Goal: Information Seeking & Learning: Learn about a topic

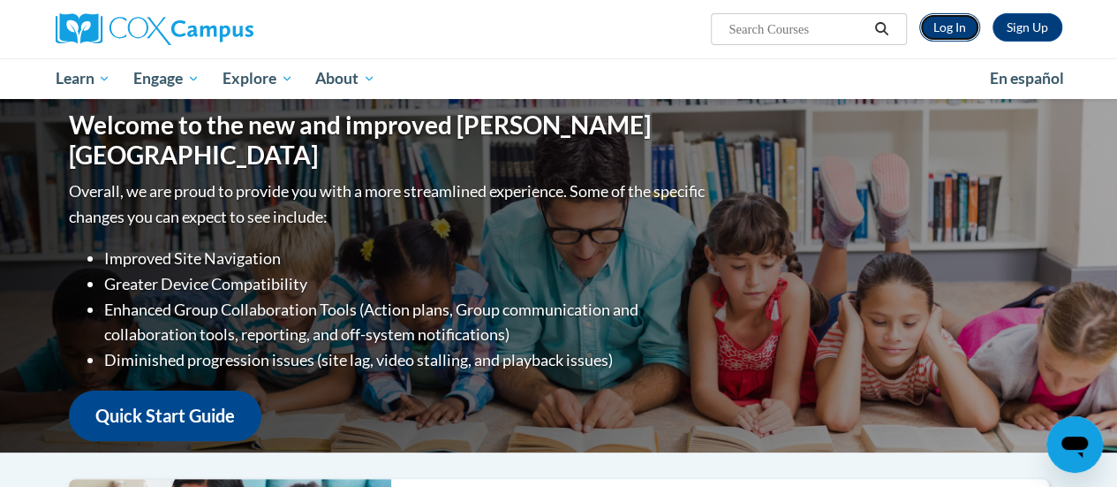
click at [951, 25] on link "Log In" at bounding box center [950, 27] width 61 height 28
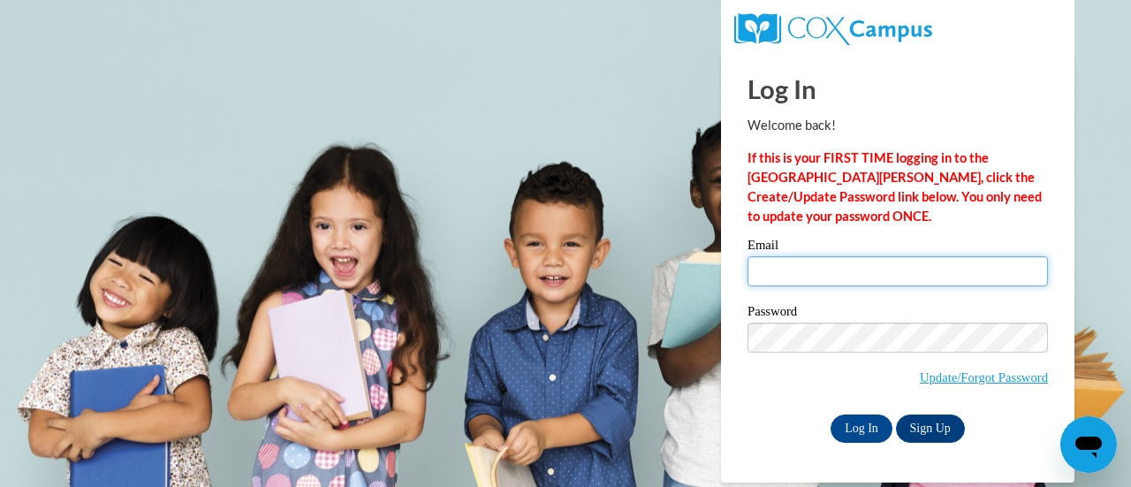
click at [875, 261] on input "Email" at bounding box center [897, 271] width 300 height 30
type input "petersch@w-csd.org"
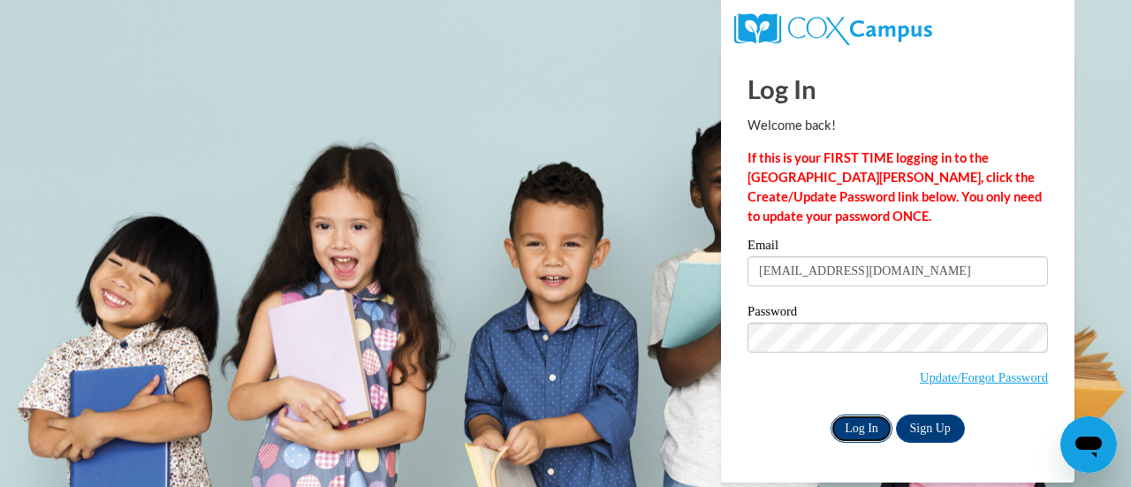
click at [836, 434] on input "Log In" at bounding box center [861, 428] width 62 height 28
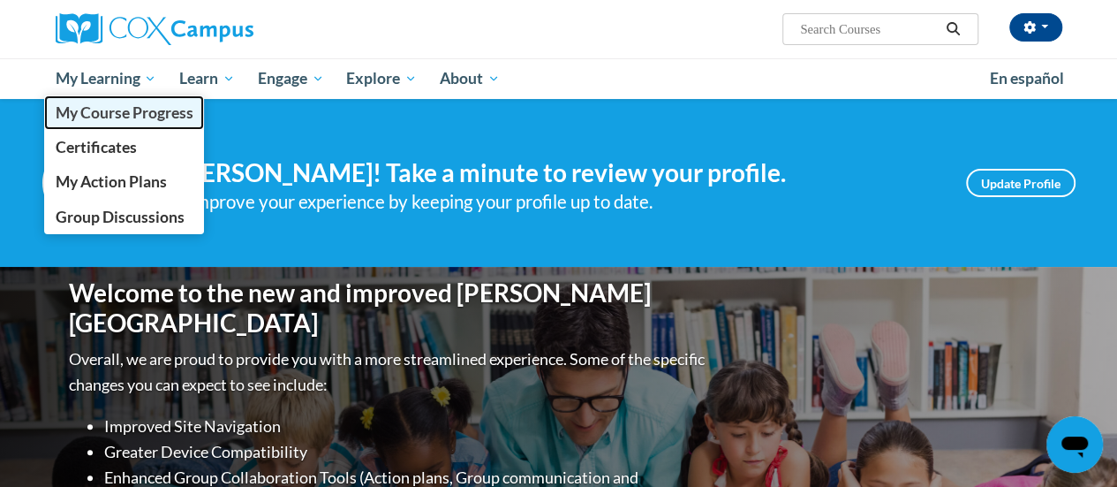
click at [128, 110] on span "My Course Progress" at bounding box center [124, 112] width 138 height 19
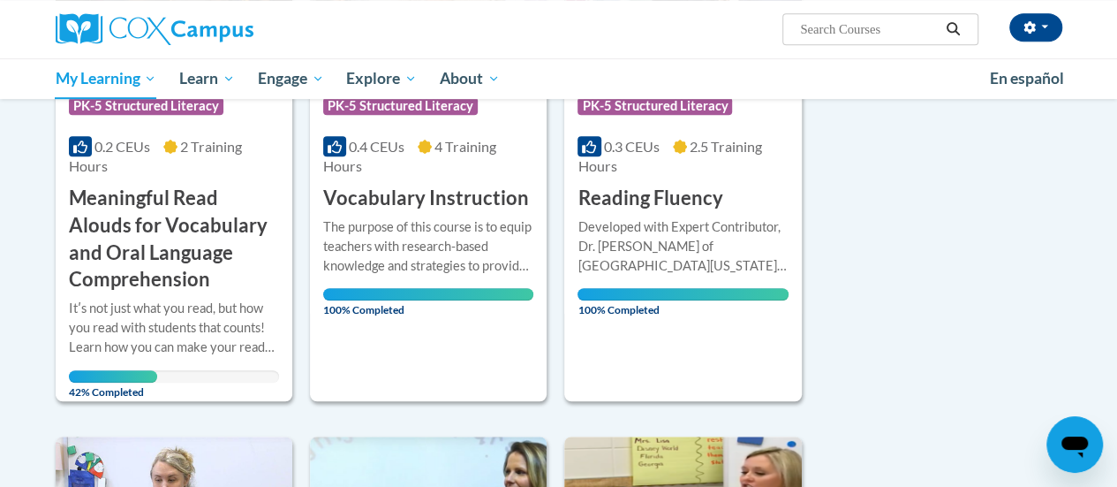
scroll to position [423, 0]
click at [107, 291] on h3 "Meaningful Read Alouds for Vocabulary and Oral Language Comprehension" at bounding box center [174, 238] width 210 height 109
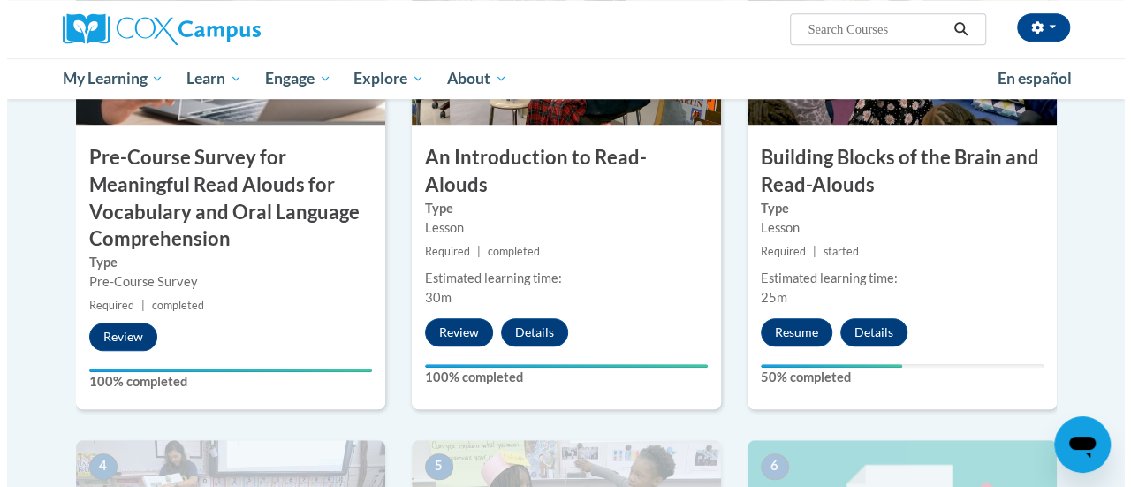
scroll to position [583, 0]
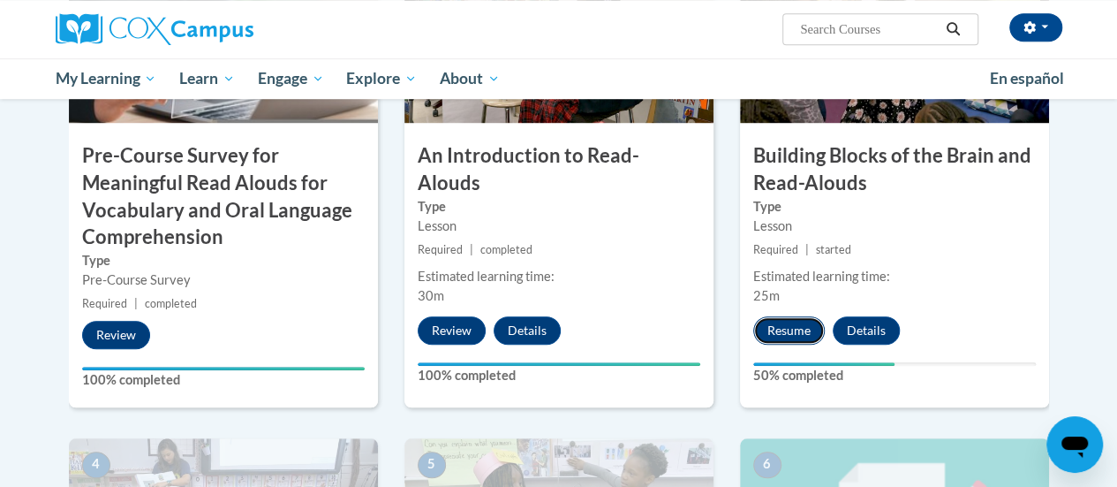
click at [793, 328] on button "Resume" at bounding box center [790, 330] width 72 height 28
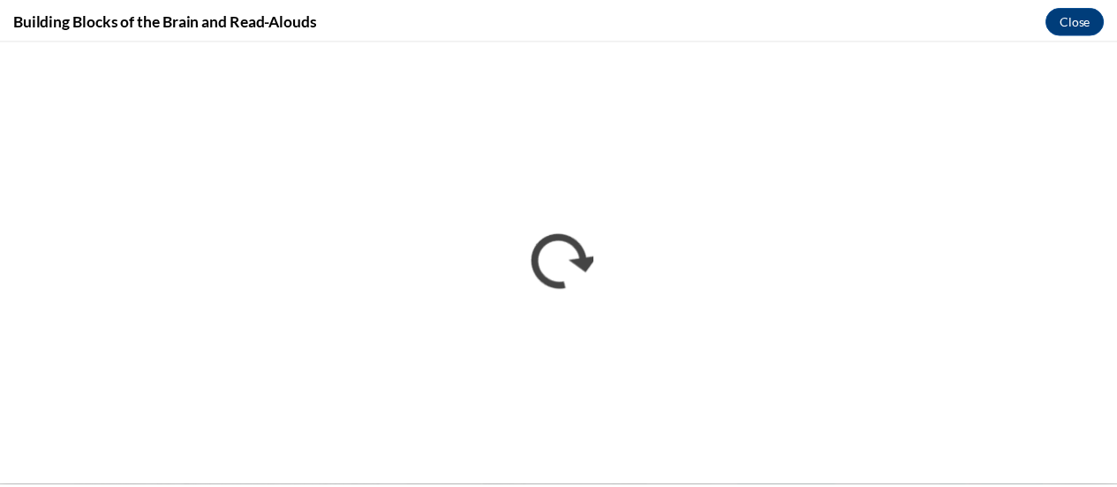
scroll to position [0, 0]
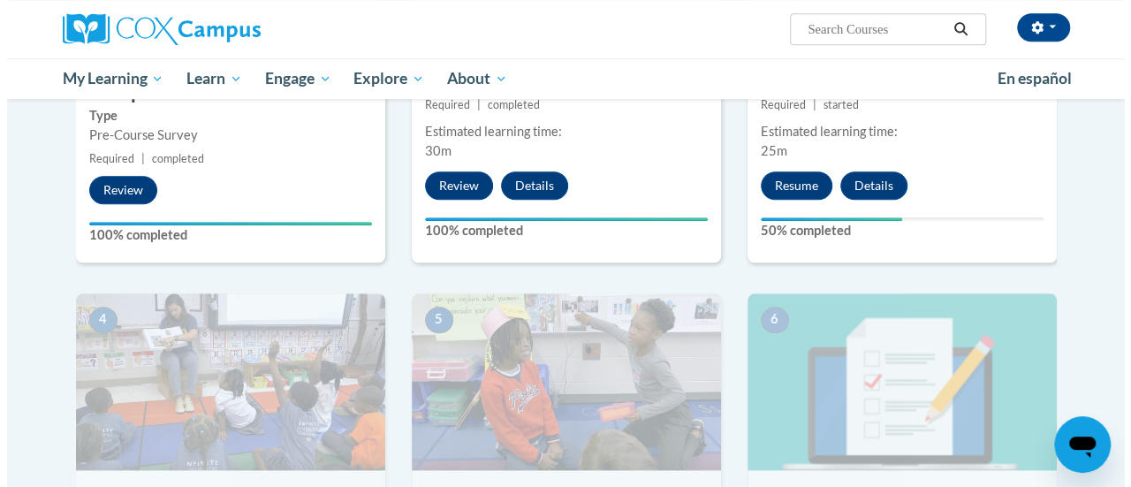
scroll to position [726, 0]
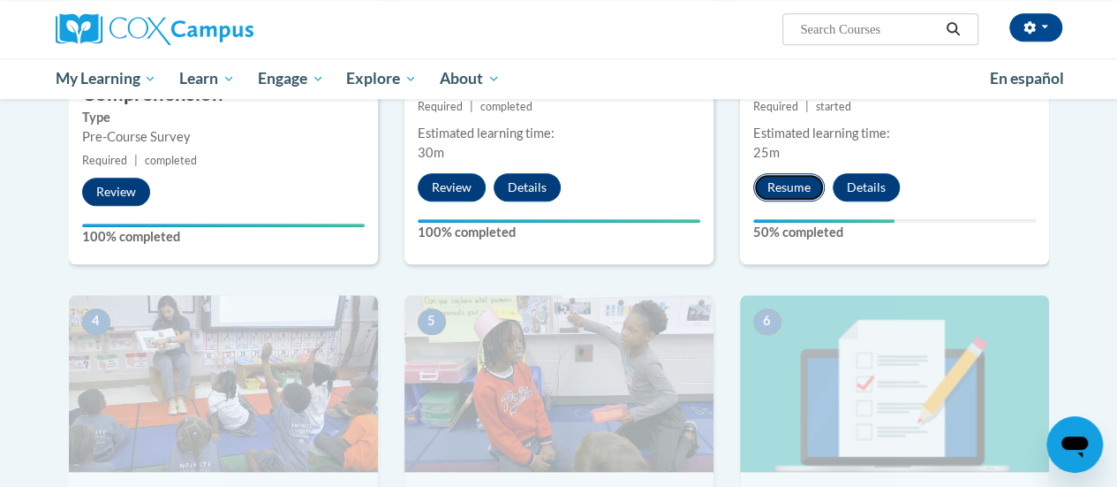
click at [792, 186] on button "Resume" at bounding box center [790, 187] width 72 height 28
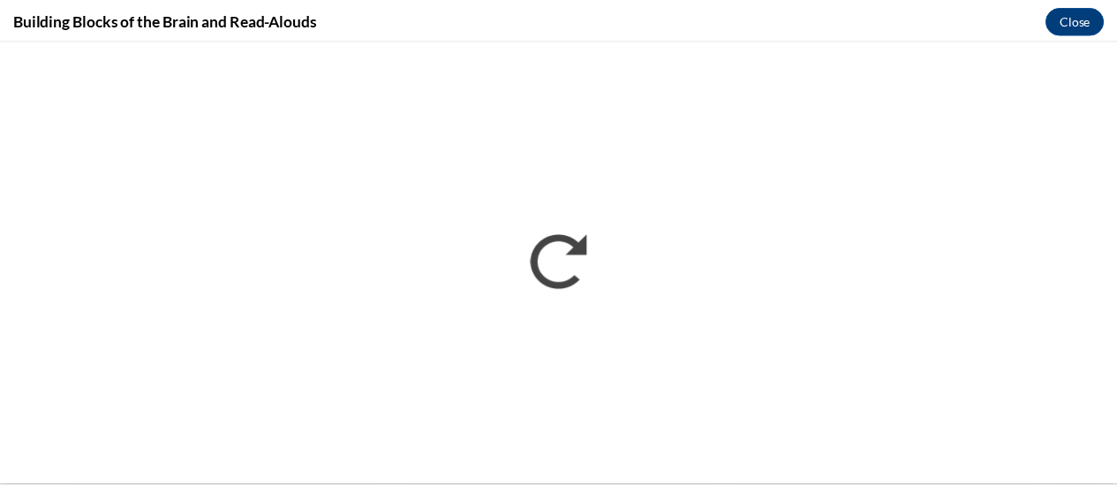
scroll to position [0, 0]
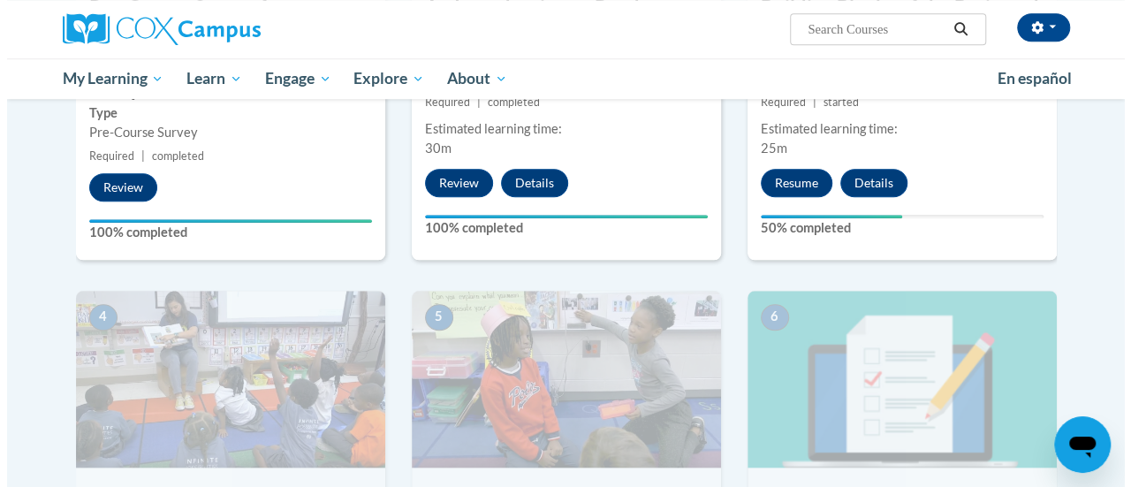
scroll to position [672, 0]
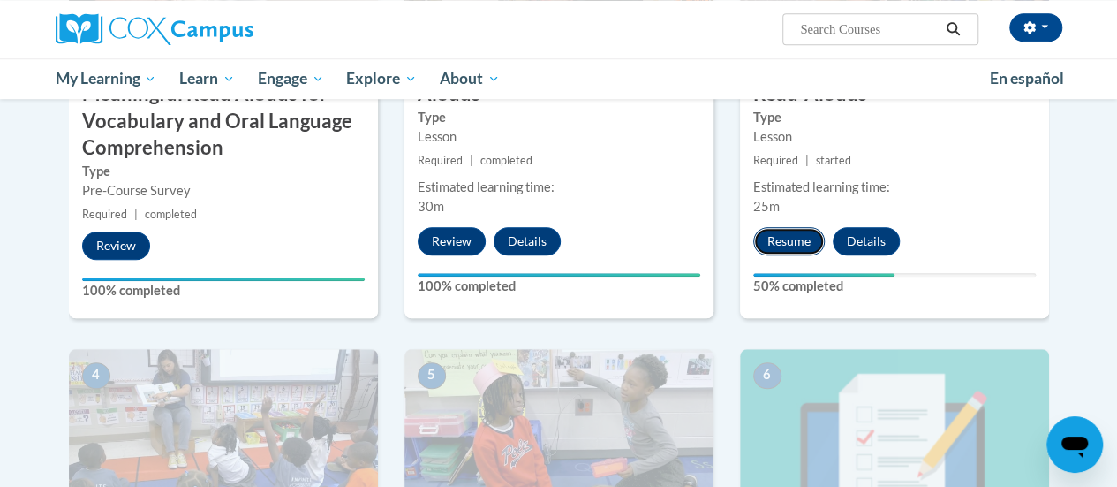
click at [783, 239] on button "Resume" at bounding box center [790, 241] width 72 height 28
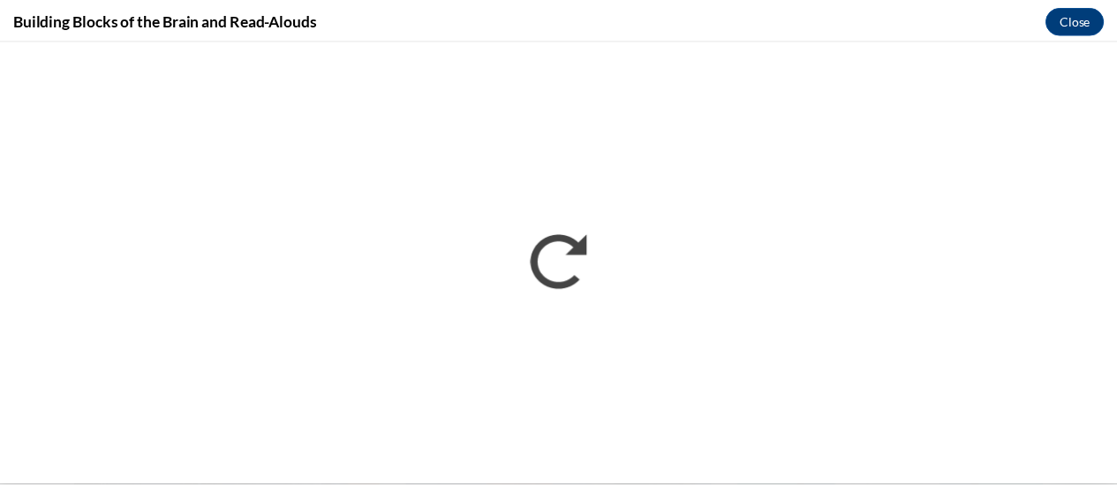
scroll to position [0, 0]
